Goal: Navigation & Orientation: Find specific page/section

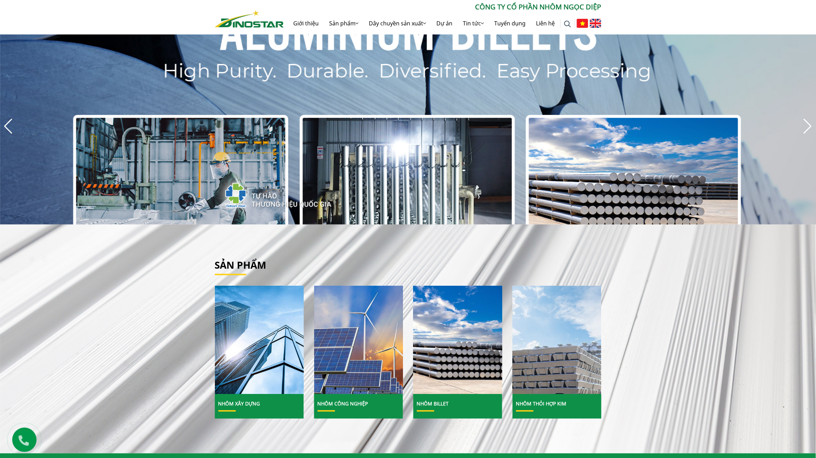
click at [544, 27] on div "Tìm kiếm cho: ******** CÔNG TY CỔ PHẦN NHÔM NGỌC DIỆP Giới thiệu Sản phẩm Sản p…" at bounding box center [408, 18] width 397 height 33
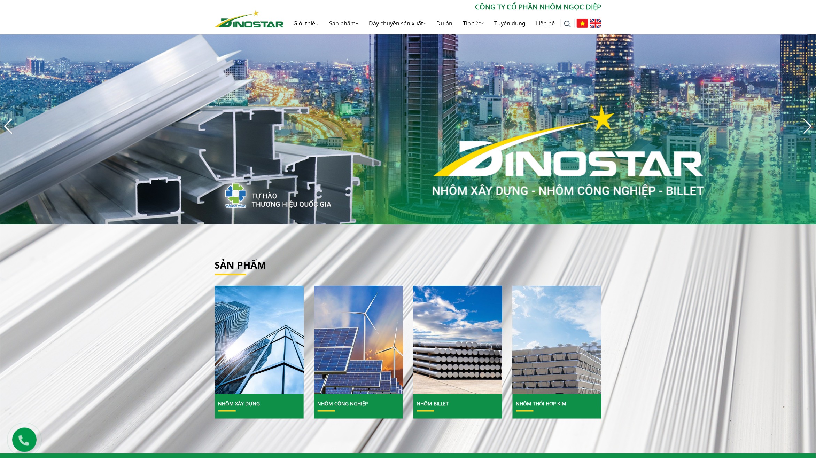
click at [544, 125] on div "Next slide" at bounding box center [807, 126] width 9 height 15
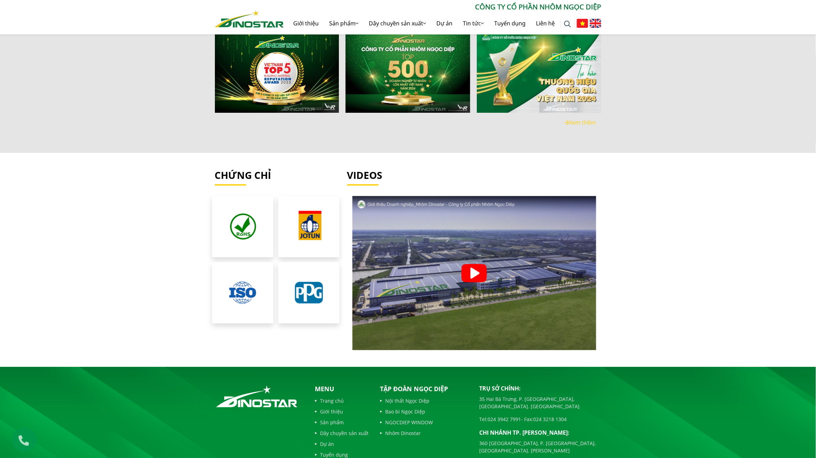
scroll to position [1513, 0]
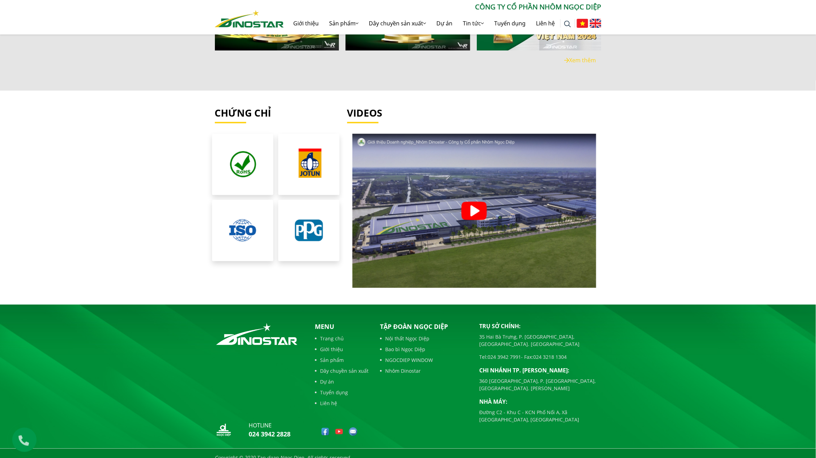
click at [469, 205] on img at bounding box center [473, 211] width 25 height 18
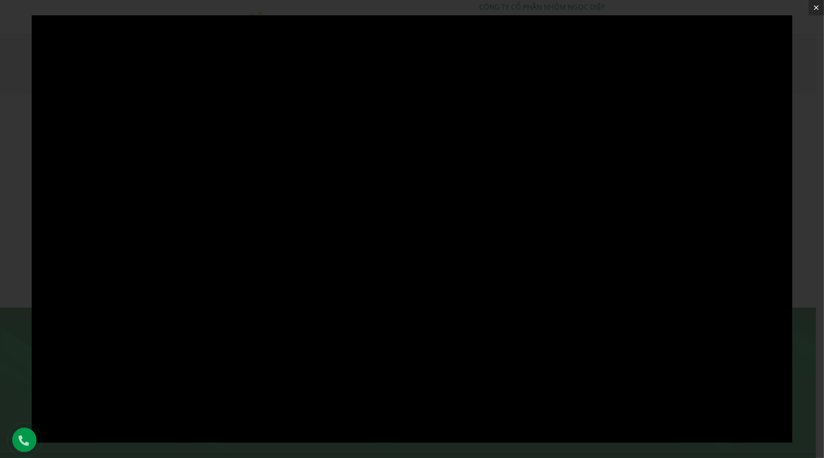
click at [544, 6] on icon at bounding box center [816, 7] width 8 height 8
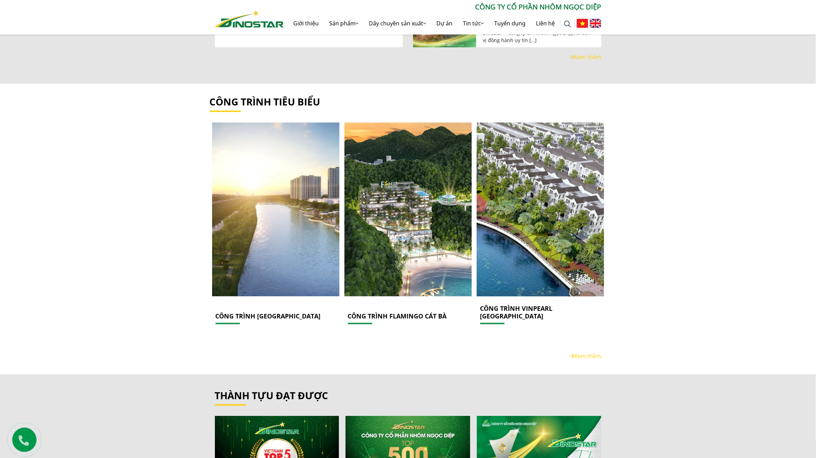
scroll to position [1042, 0]
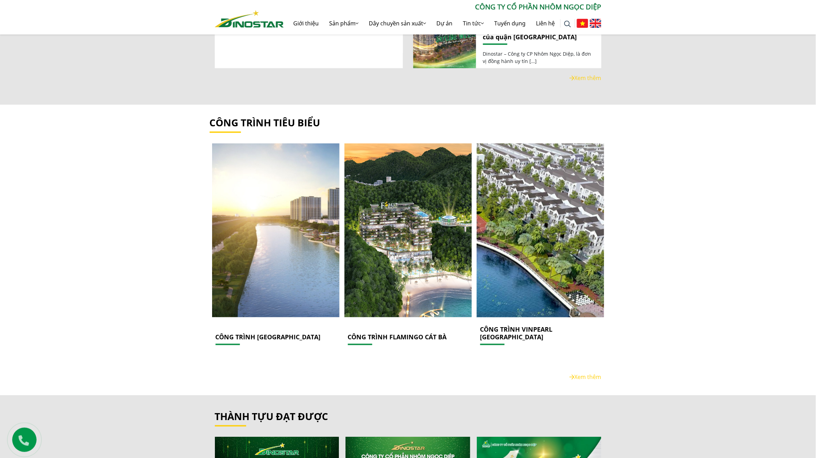
click at [544, 28] on img at bounding box center [567, 24] width 7 height 7
click at [544, 25] on img at bounding box center [595, 23] width 11 height 9
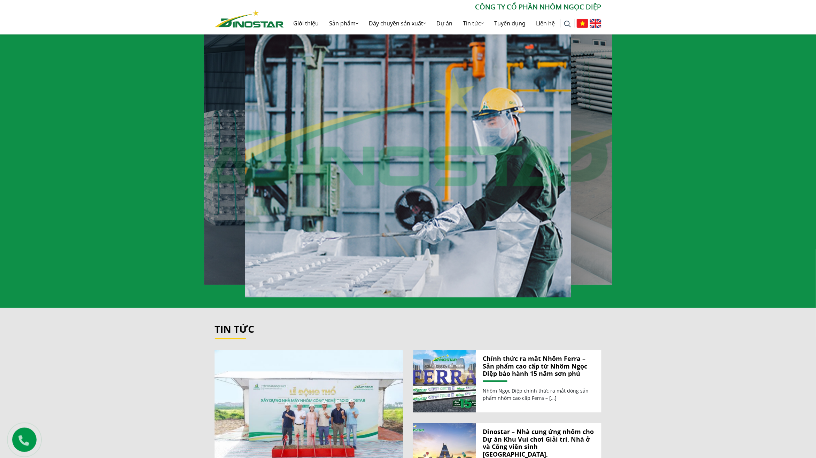
scroll to position [520, 0]
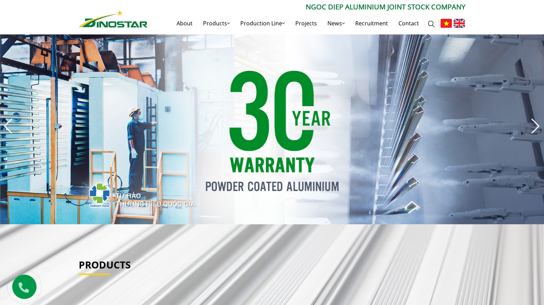
click at [431, 24] on img at bounding box center [431, 24] width 7 height 7
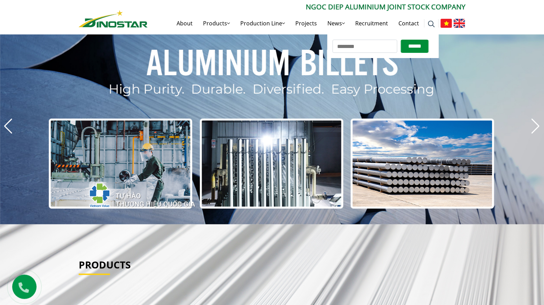
click at [385, 48] on input "Search for:" at bounding box center [365, 46] width 65 height 13
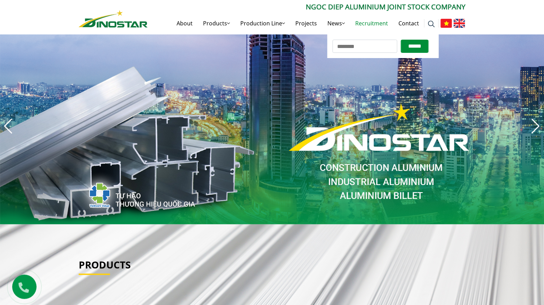
click at [377, 23] on link "Recruitment" at bounding box center [371, 23] width 43 height 22
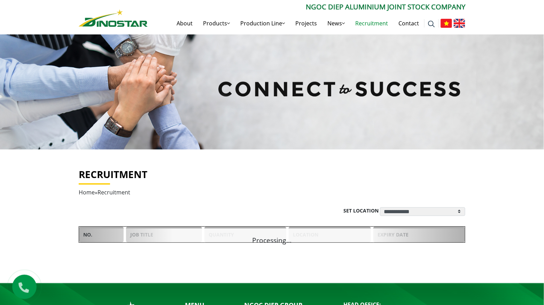
click at [460, 23] on img at bounding box center [459, 23] width 11 height 9
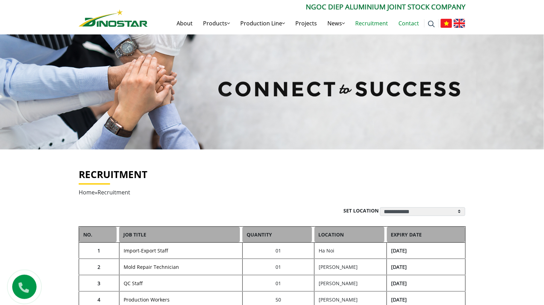
click at [404, 24] on link "Contact" at bounding box center [408, 23] width 31 height 22
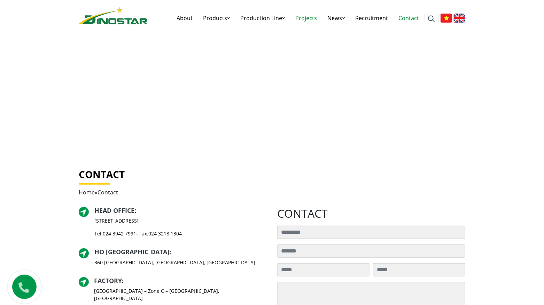
click at [301, 18] on link "Projects" at bounding box center [306, 18] width 32 height 22
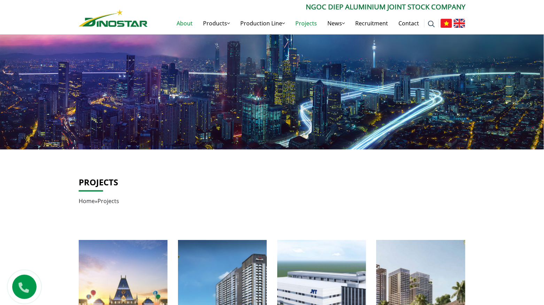
click at [186, 25] on link "About" at bounding box center [184, 23] width 26 height 22
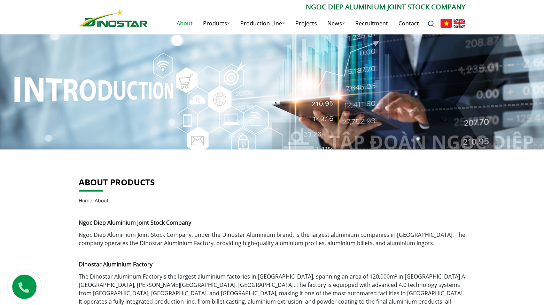
click at [431, 23] on img at bounding box center [431, 24] width 7 height 7
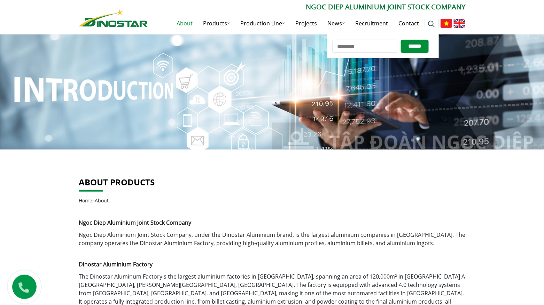
click at [397, 46] on input "Search for:" at bounding box center [365, 46] width 65 height 13
click at [413, 47] on input "******" at bounding box center [415, 46] width 28 height 13
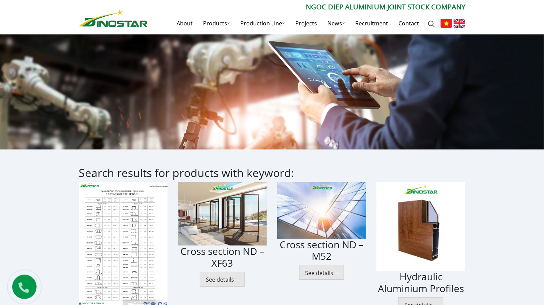
click at [460, 22] on img at bounding box center [459, 23] width 11 height 9
drag, startPoint x: 476, startPoint y: 22, endPoint x: 467, endPoint y: 22, distance: 9.1
click at [467, 22] on div "Search for: ****** [PERSON_NAME] Aluminium Joint Stock Company About Products P…" at bounding box center [271, 18] width 397 height 33
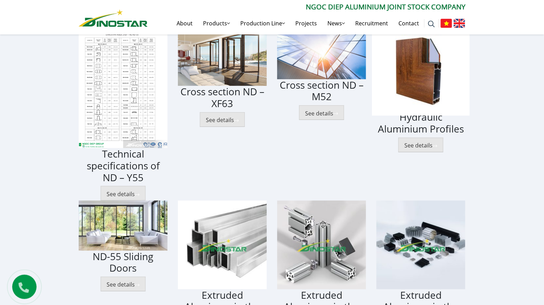
scroll to position [174, 0]
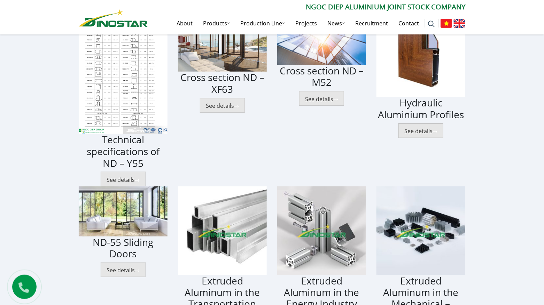
click at [415, 130] on button "See details" at bounding box center [420, 131] width 45 height 15
click at [425, 131] on button "See details" at bounding box center [420, 131] width 45 height 15
click at [432, 131] on button "See details" at bounding box center [420, 131] width 45 height 15
click at [437, 131] on img at bounding box center [434, 132] width 5 height 3
click at [443, 113] on h3 "Hydraulic Aluminium Profiles" at bounding box center [420, 108] width 89 height 23
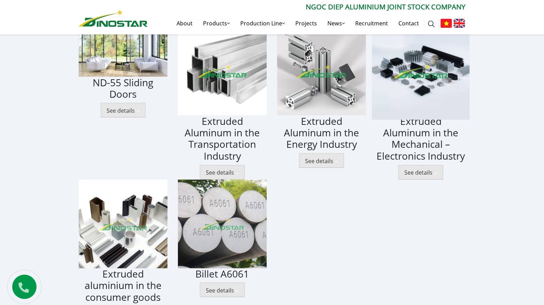
scroll to position [348, 0]
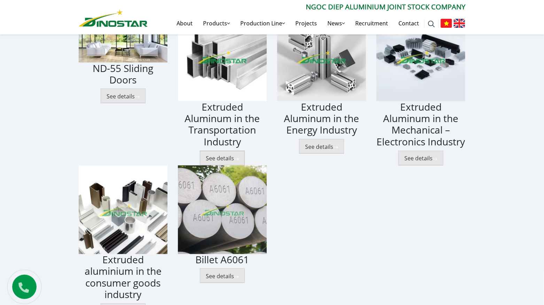
click at [233, 157] on button "See details" at bounding box center [222, 158] width 45 height 15
click at [235, 133] on h3 "Extruded Aluminum in the Transportation Industry" at bounding box center [222, 124] width 89 height 47
click at [227, 140] on h3 "Extruded Aluminum in the Transportation Industry" at bounding box center [222, 124] width 89 height 47
click at [226, 139] on h3 "Extruded Aluminum in the Transportation Industry" at bounding box center [222, 124] width 89 height 47
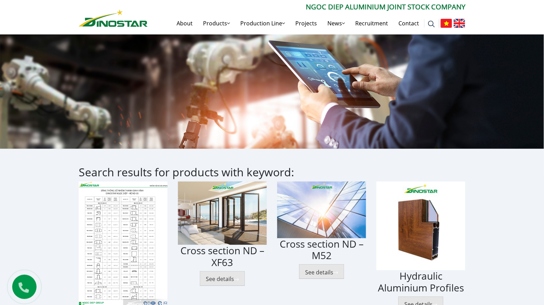
scroll to position [0, 0]
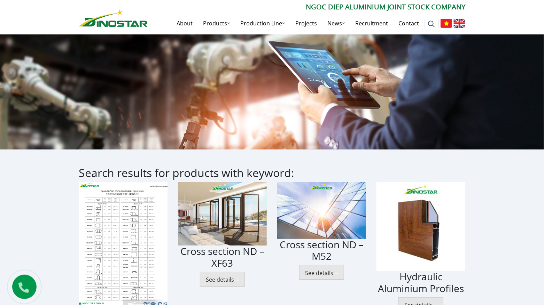
click at [145, 21] on img at bounding box center [113, 17] width 69 height 17
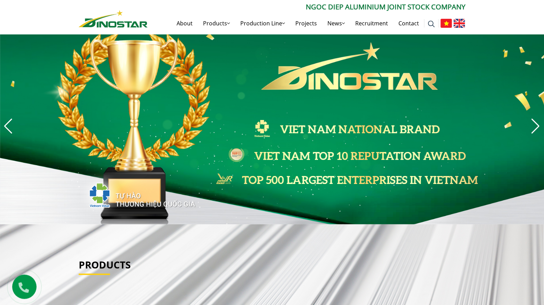
drag, startPoint x: 485, startPoint y: 23, endPoint x: 480, endPoint y: 16, distance: 8.8
click at [480, 16] on div "Search for: ****** Ngoc Diep Aluminium Joint Stock Company About Products Produ…" at bounding box center [272, 17] width 544 height 34
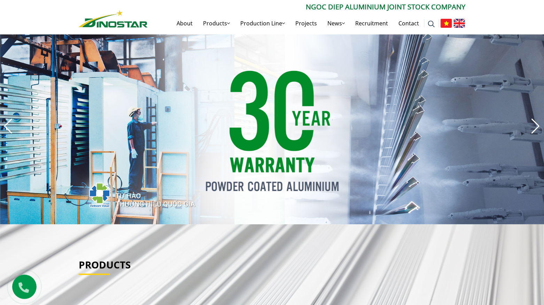
click at [459, 23] on img at bounding box center [459, 23] width 11 height 9
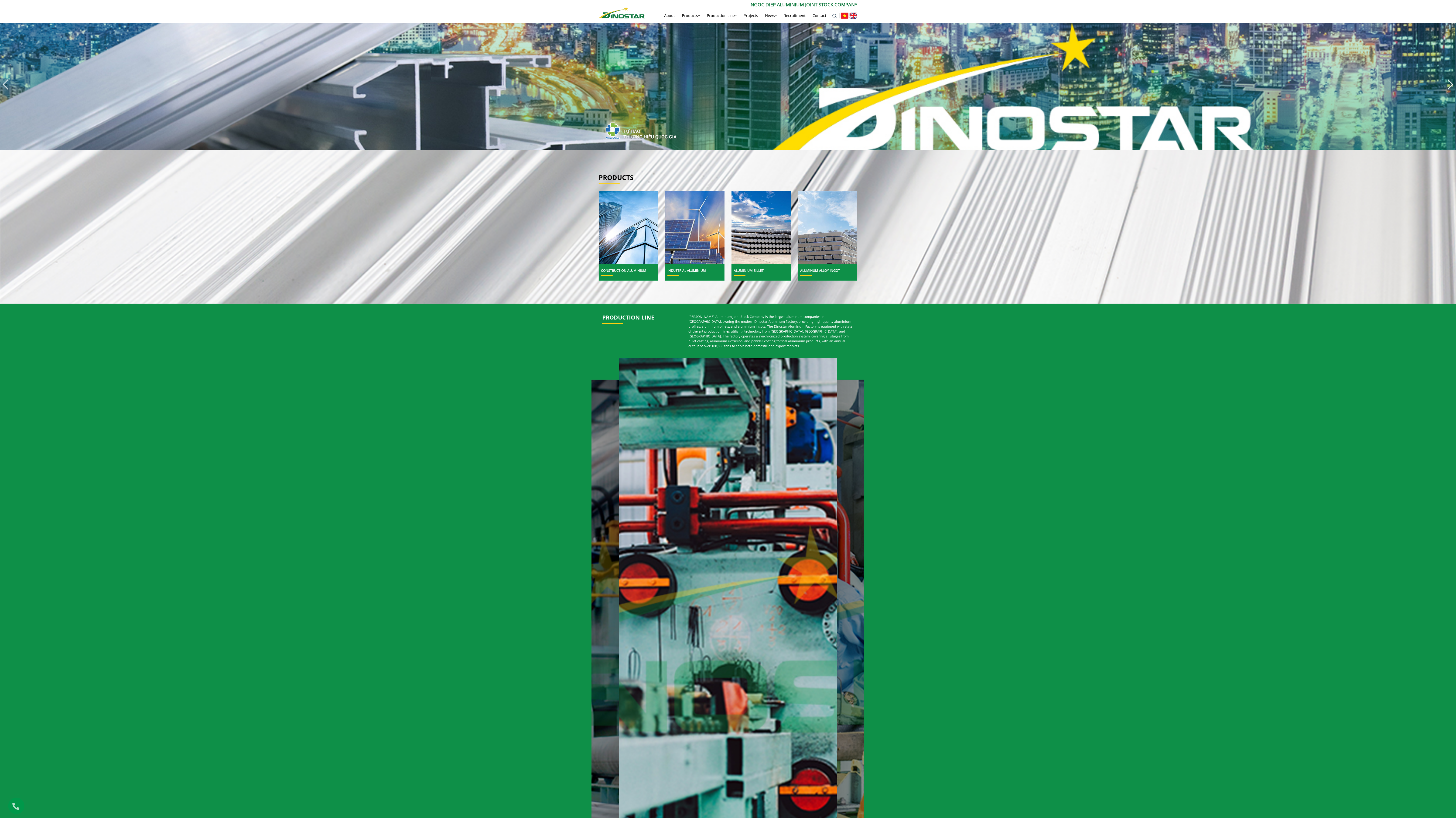
click at [364, 139] on img "6 / 8" at bounding box center [727, 84] width 1456 height 132
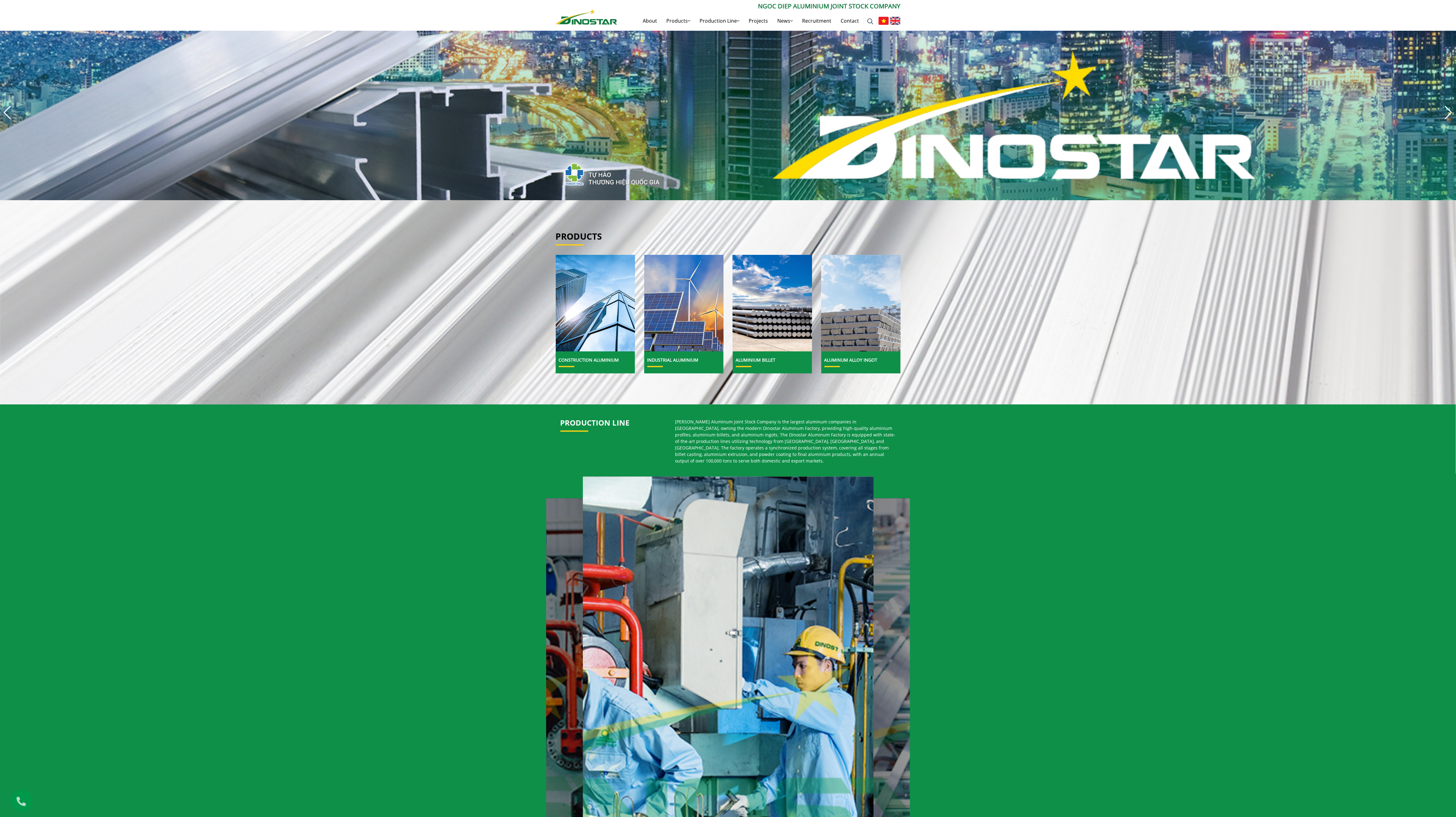
click at [485, 50] on img "6 / 8" at bounding box center [728, 112] width 1456 height 176
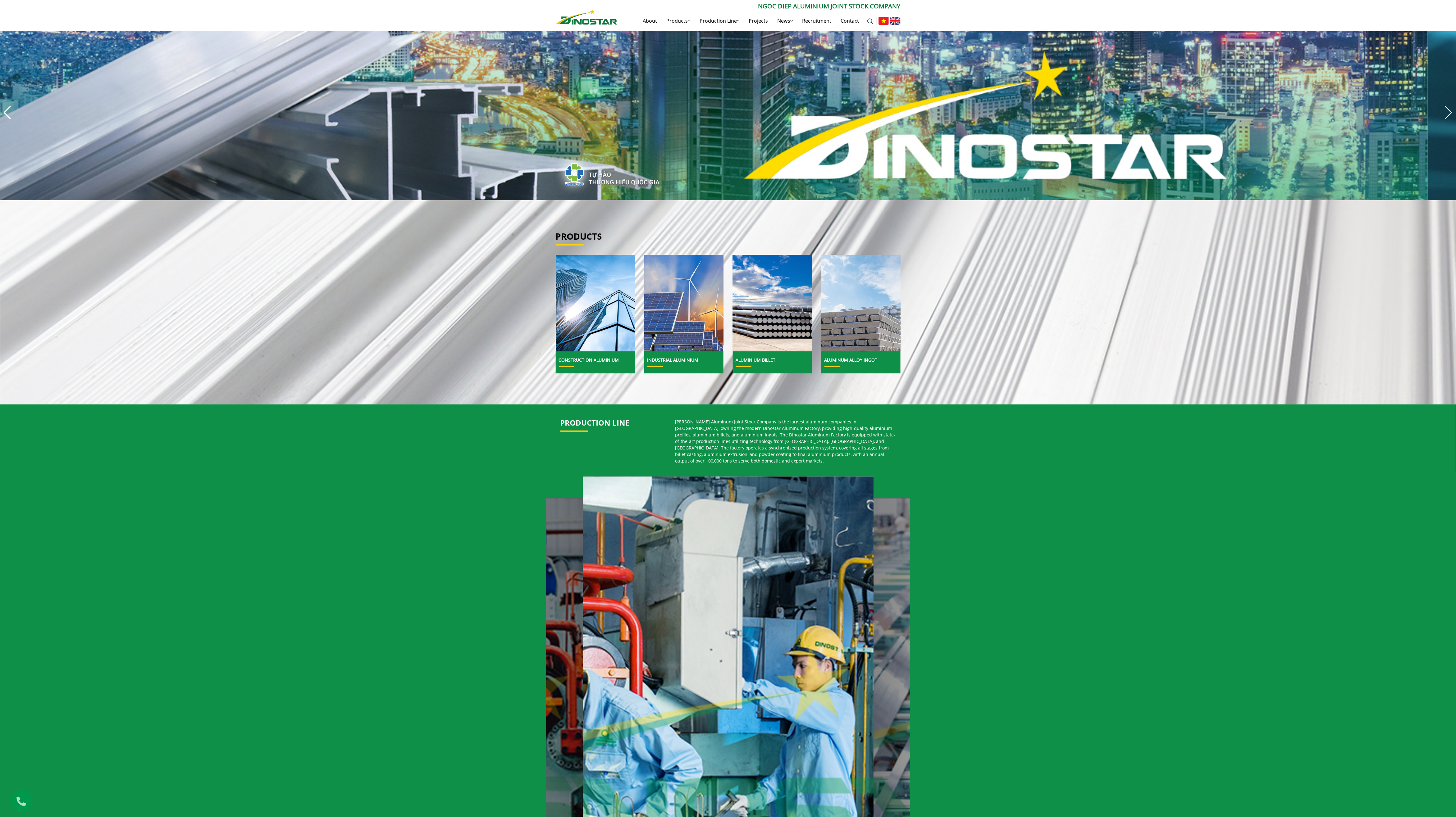
click at [485, 106] on img "6 / 8" at bounding box center [699, 112] width 1456 height 176
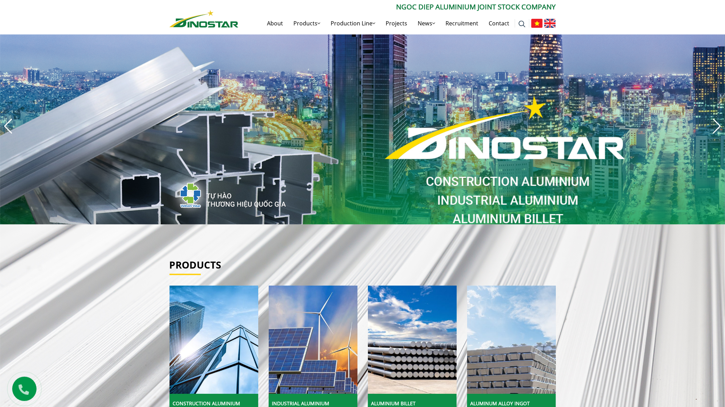
click at [544, 124] on div "Next slide" at bounding box center [716, 126] width 9 height 15
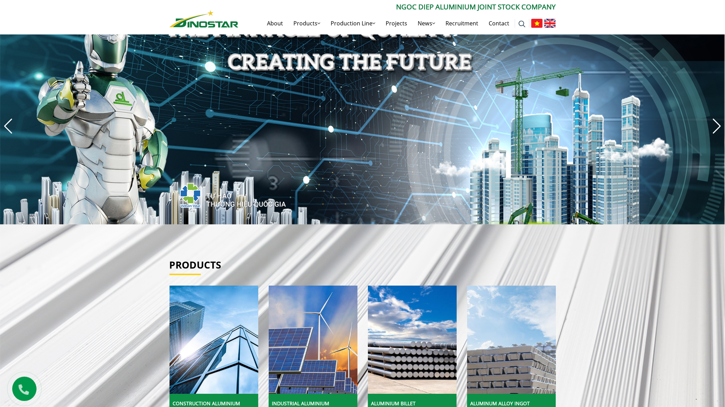
click at [544, 124] on div "Next slide" at bounding box center [716, 126] width 9 height 15
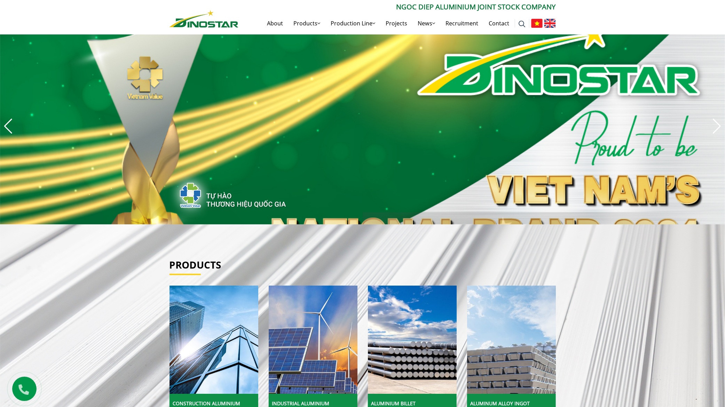
click at [544, 126] on div "Next slide" at bounding box center [716, 126] width 9 height 15
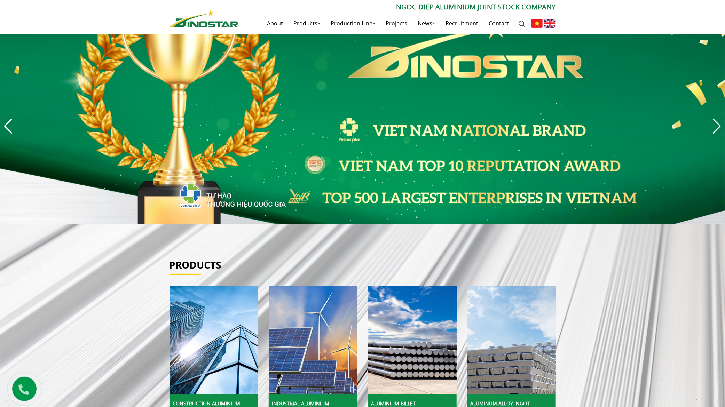
click at [544, 127] on div "Next slide" at bounding box center [716, 126] width 9 height 15
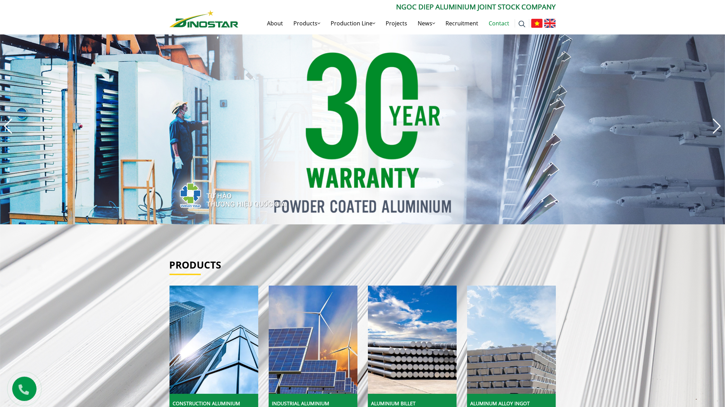
click at [501, 25] on link "Contact" at bounding box center [499, 23] width 31 height 22
click at [499, 22] on link "Contact" at bounding box center [499, 23] width 31 height 22
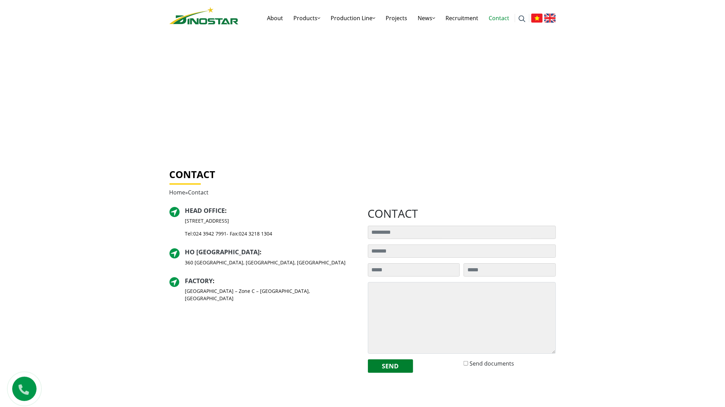
click at [638, 212] on div "Contact Home » Contact Head Office : [STREET_ADDRESS] Tel: [PHONE_NUMBER] - Fax…" at bounding box center [362, 282] width 725 height 264
click at [611, 202] on div "Contact Home » Contact Head Office : [STREET_ADDRESS] Tel: [PHONE_NUMBER] - Fax…" at bounding box center [362, 282] width 725 height 264
